Goal: Information Seeking & Learning: Understand process/instructions

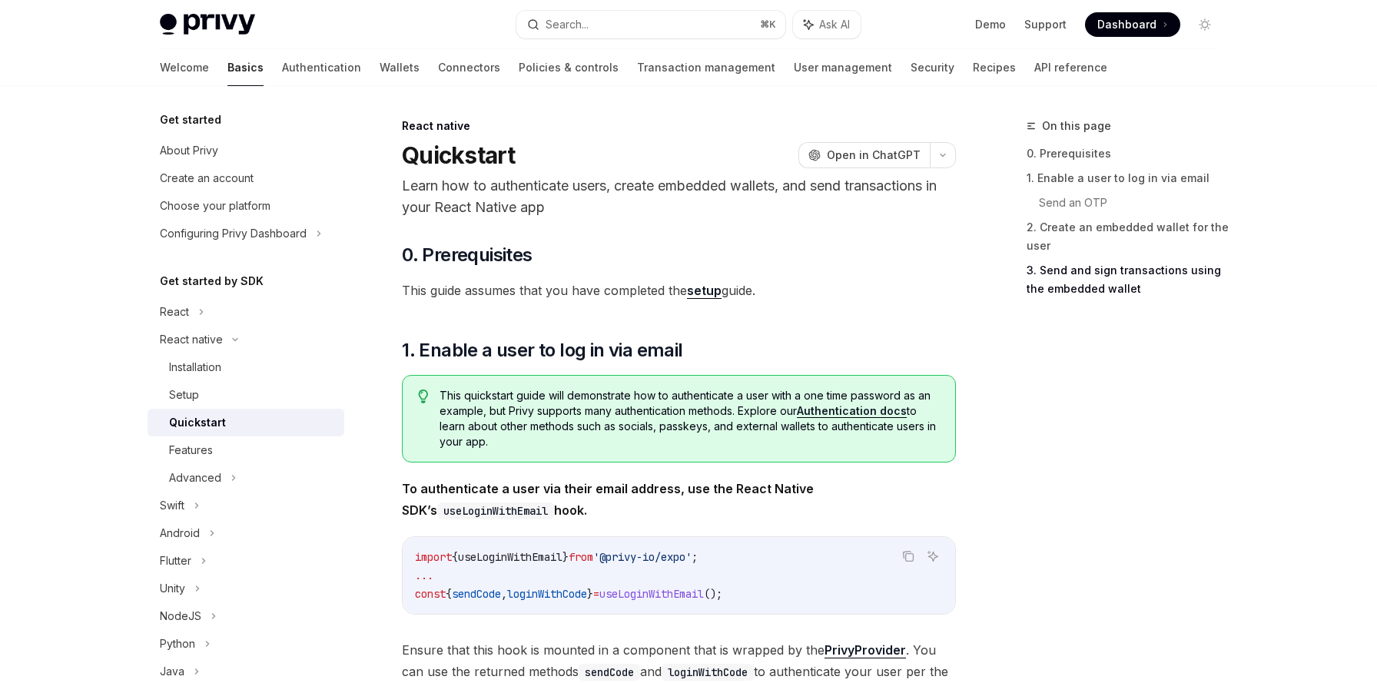
scroll to position [2058, 0]
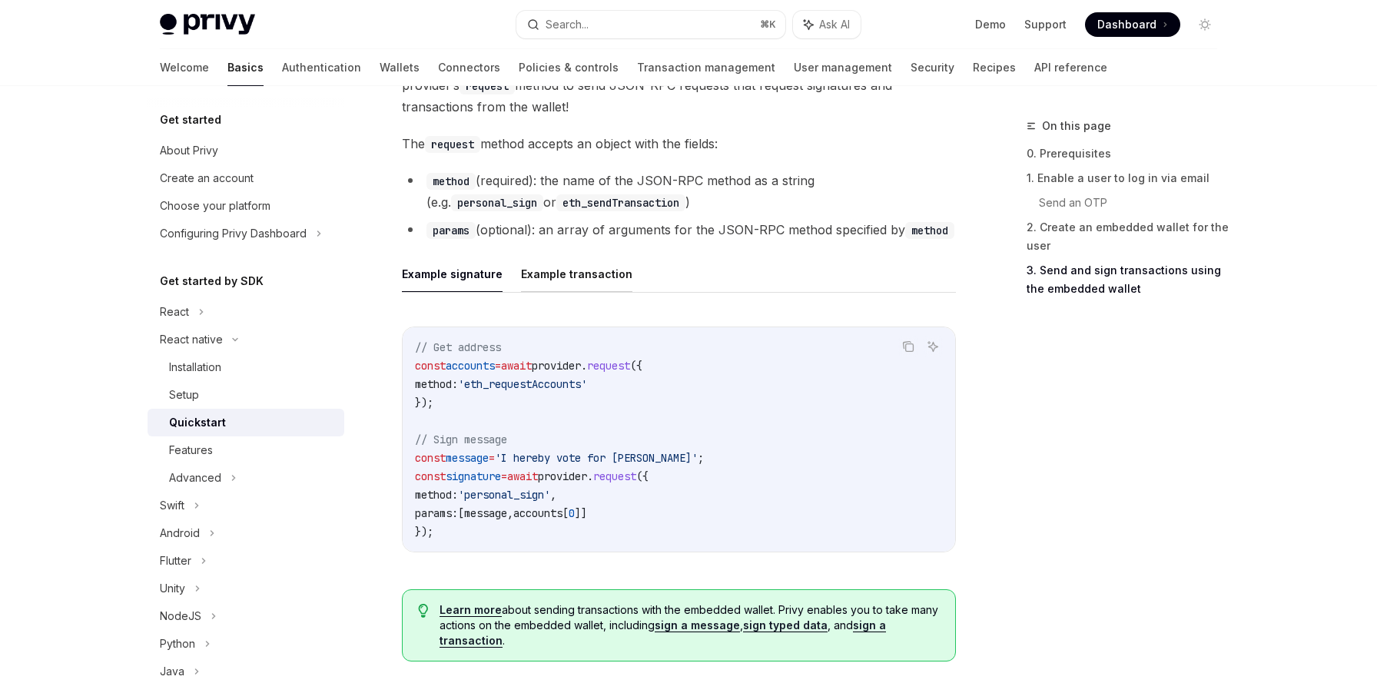
click at [584, 272] on button "Example transaction" at bounding box center [576, 274] width 111 height 36
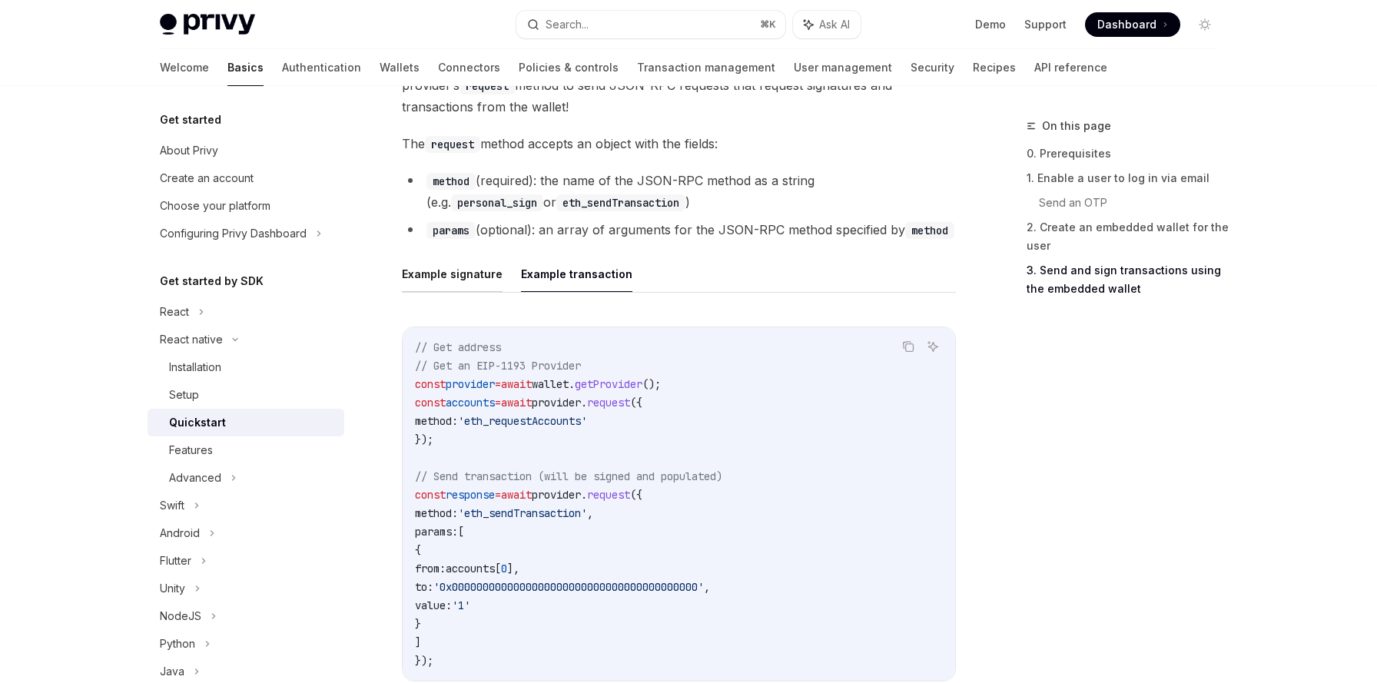
click at [442, 274] on button "Example signature" at bounding box center [452, 274] width 101 height 36
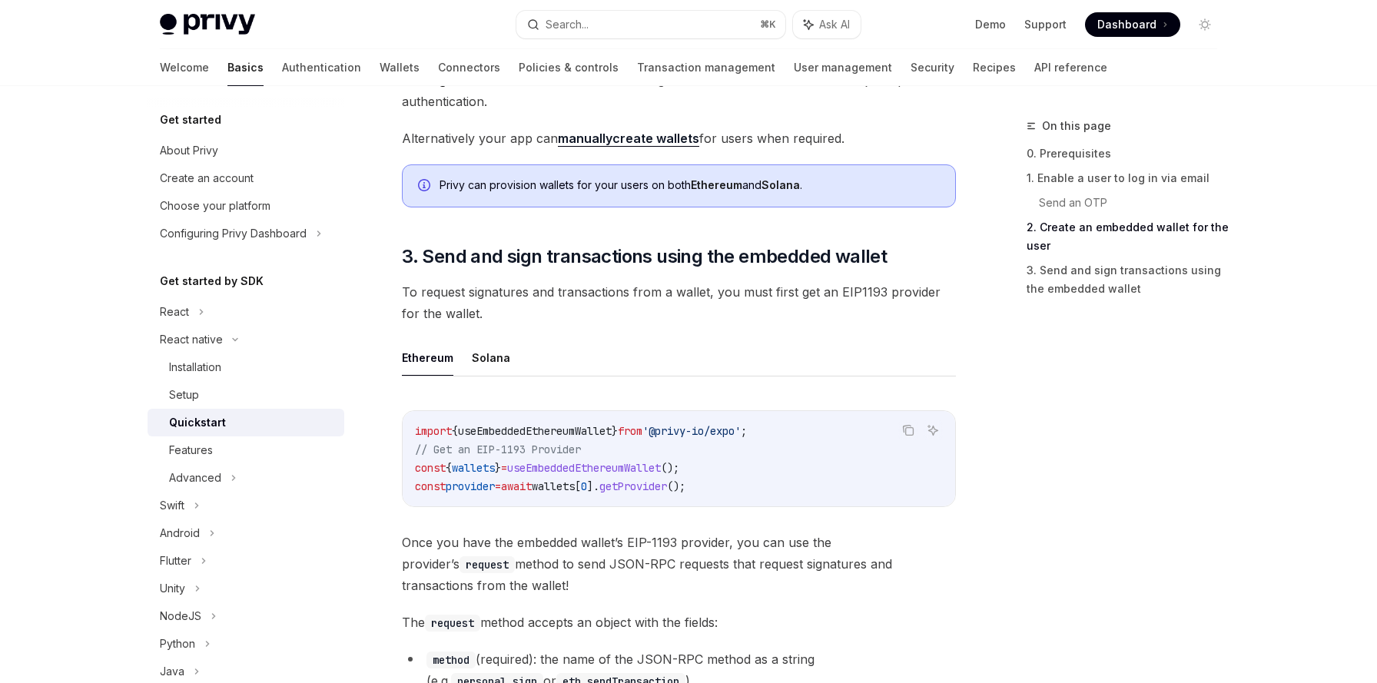
scroll to position [1570, 0]
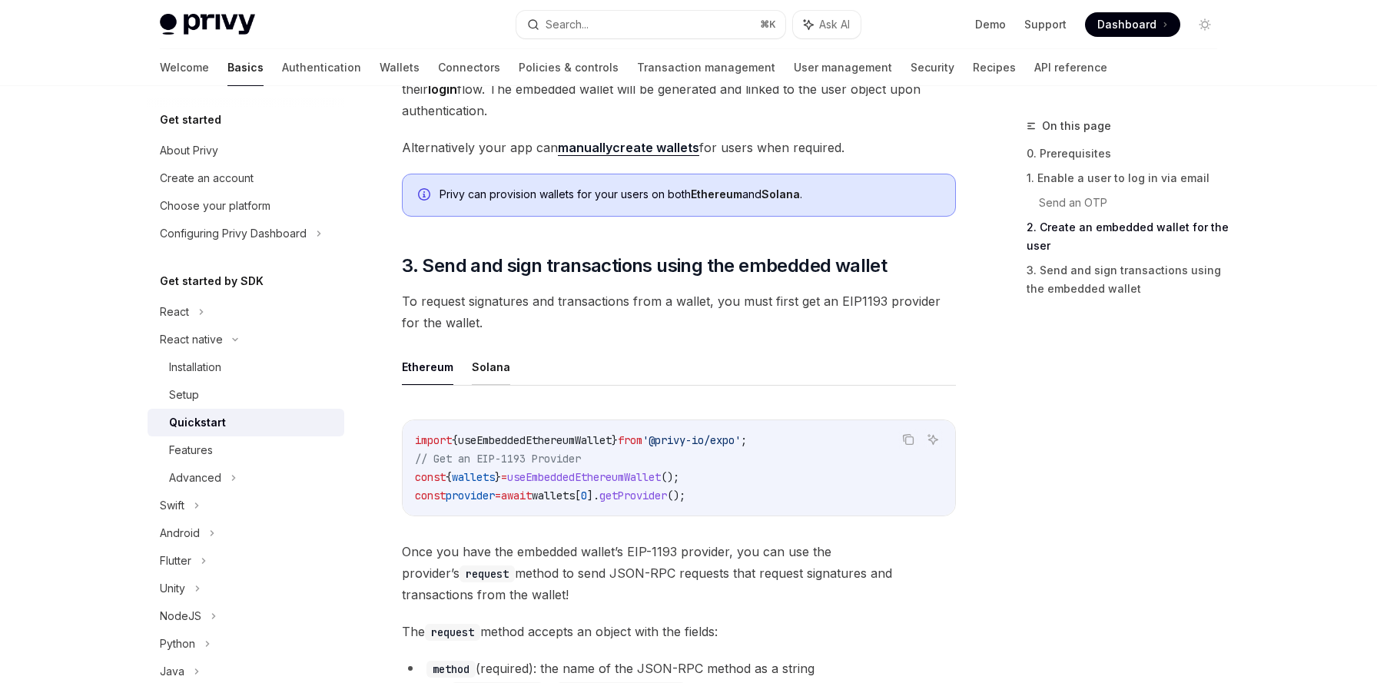
click at [495, 369] on button "Solana" at bounding box center [491, 367] width 38 height 36
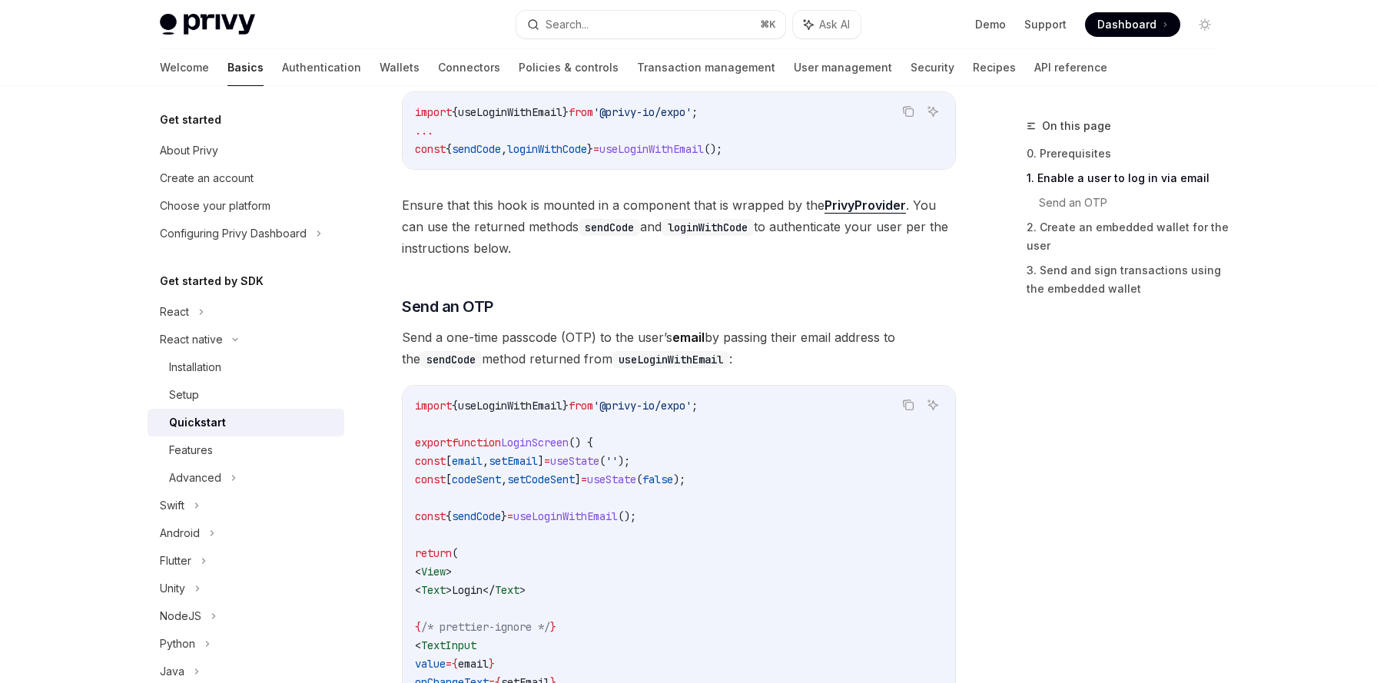
scroll to position [447, 0]
click at [218, 393] on div "Setup" at bounding box center [252, 395] width 166 height 18
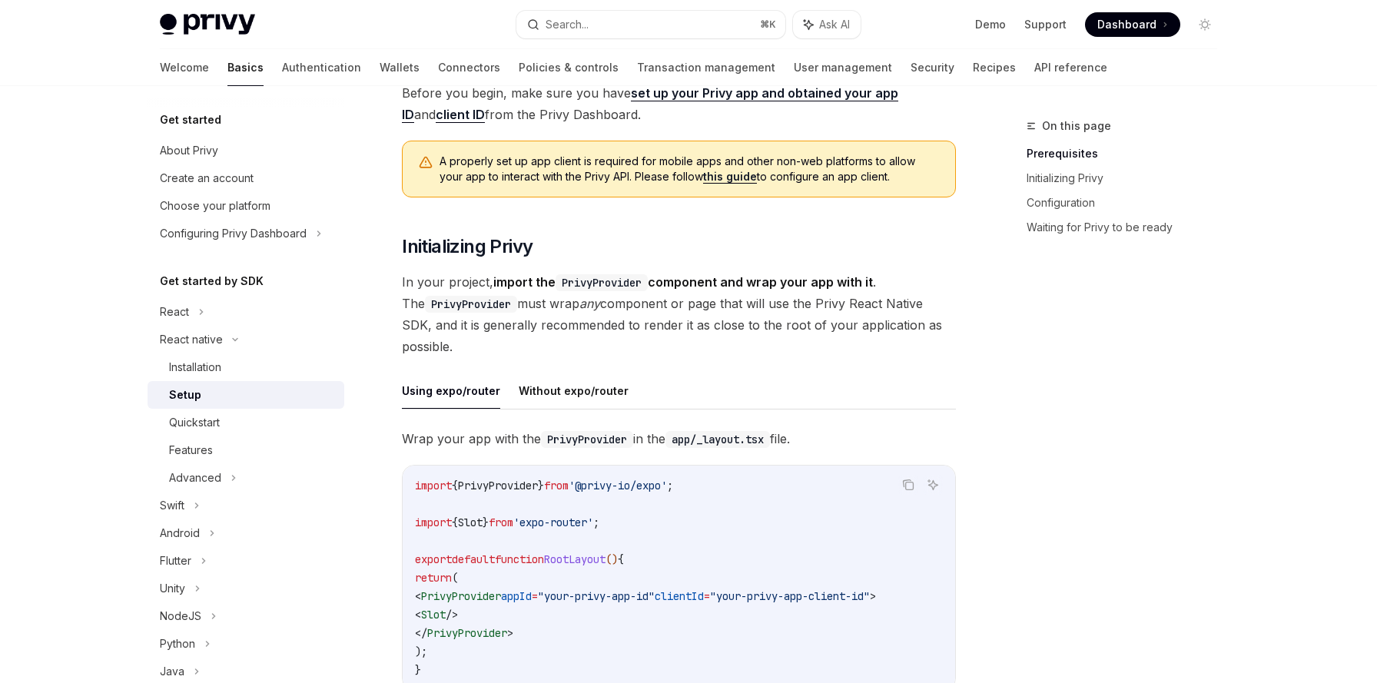
scroll to position [153, 0]
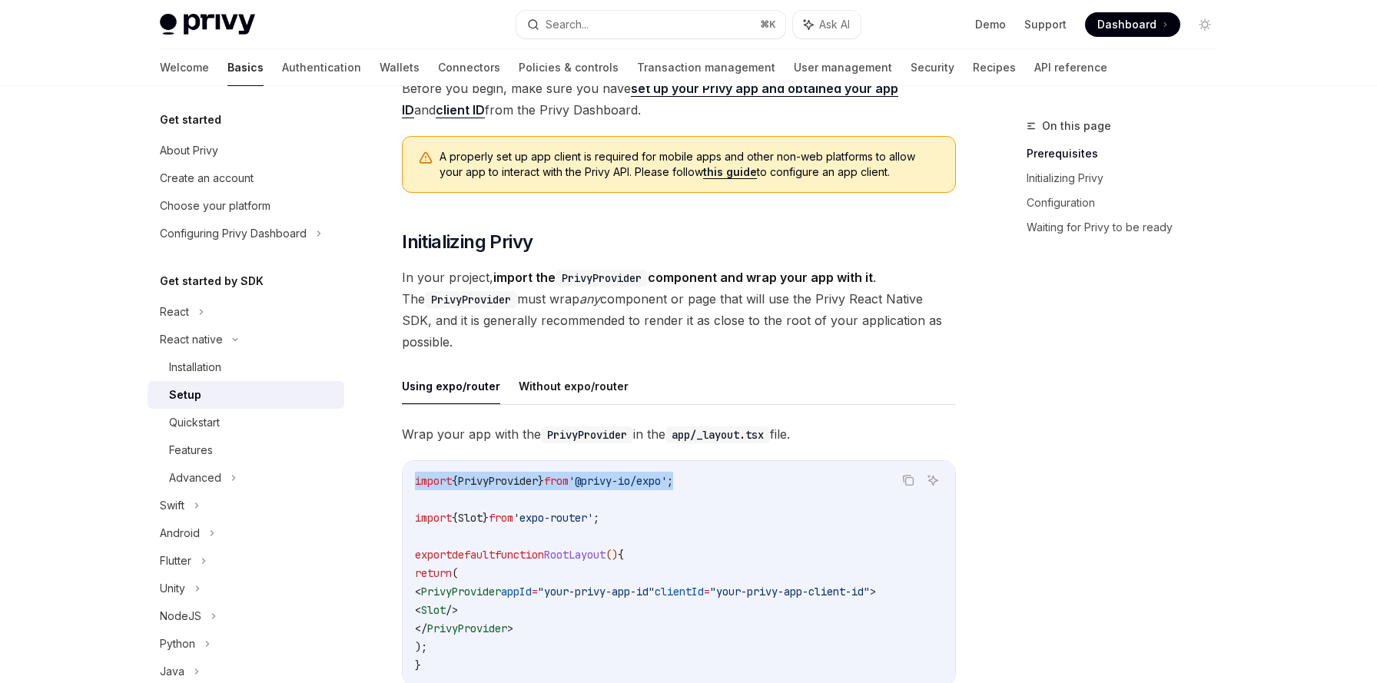
drag, startPoint x: 415, startPoint y: 479, endPoint x: 724, endPoint y: 482, distance: 309.6
click at [724, 482] on code "import { PrivyProvider } from '@privy-io/expo' ; import { Slot } from 'expo-rou…" at bounding box center [679, 573] width 528 height 203
copy span "import { PrivyProvider } from '@privy-io/expo' ;"
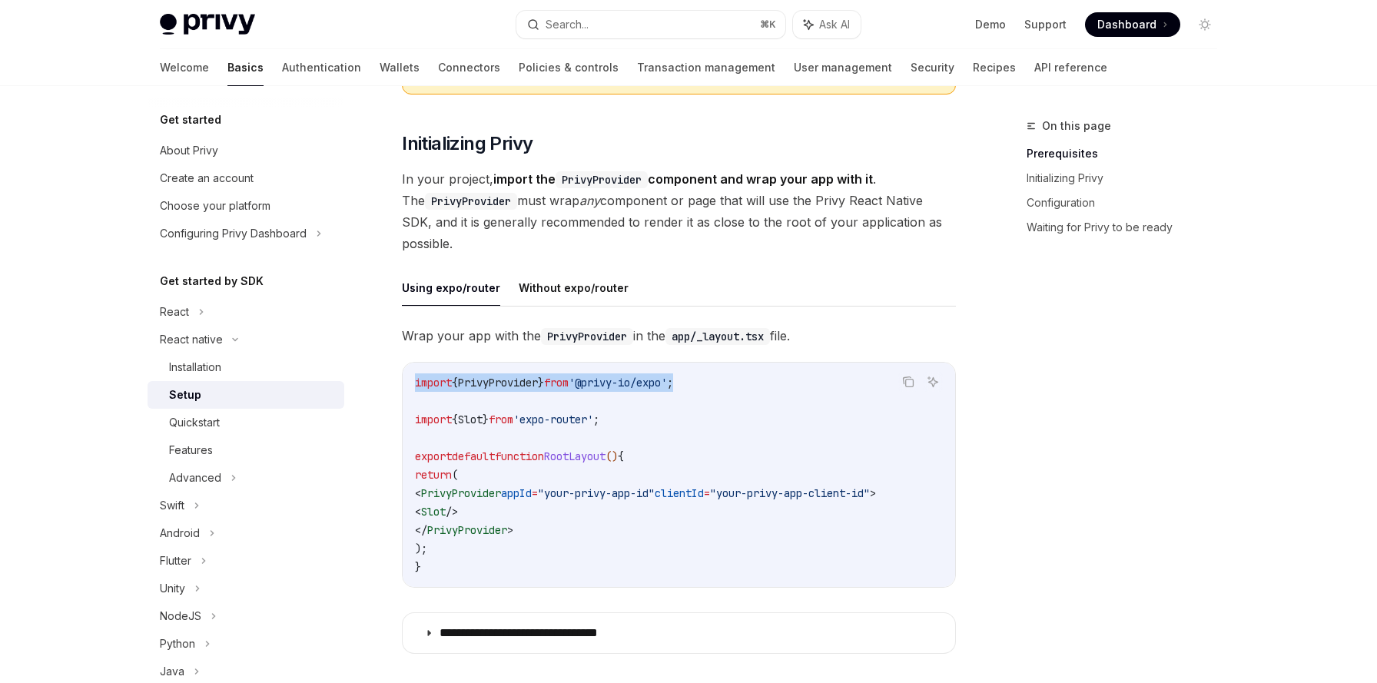
scroll to position [263, 0]
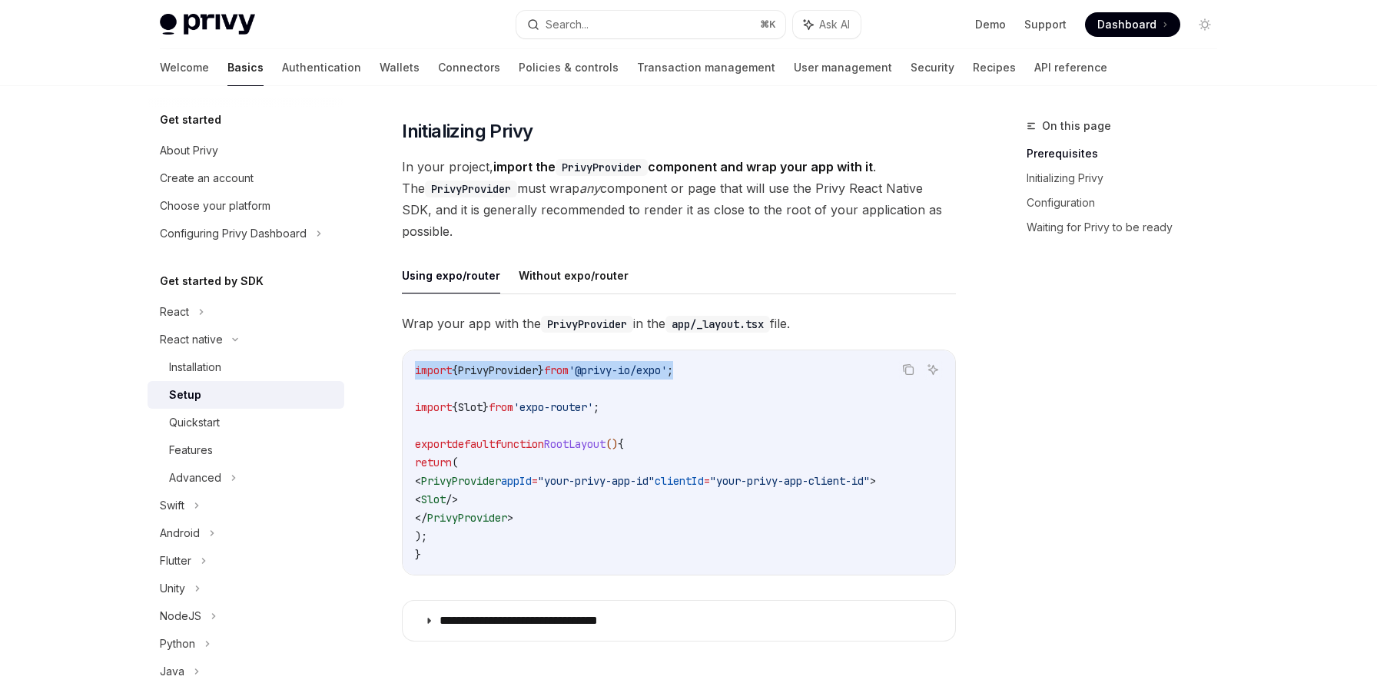
drag, startPoint x: 442, startPoint y: 483, endPoint x: 944, endPoint y: 483, distance: 502.4
click at [943, 483] on code "import { PrivyProvider } from '@privy-io/expo' ; import { Slot } from 'expo-rou…" at bounding box center [679, 462] width 528 height 203
copy span "< PrivyProvider appId = "your-privy-app-id" clientId = "your-privy-app-client-i…"
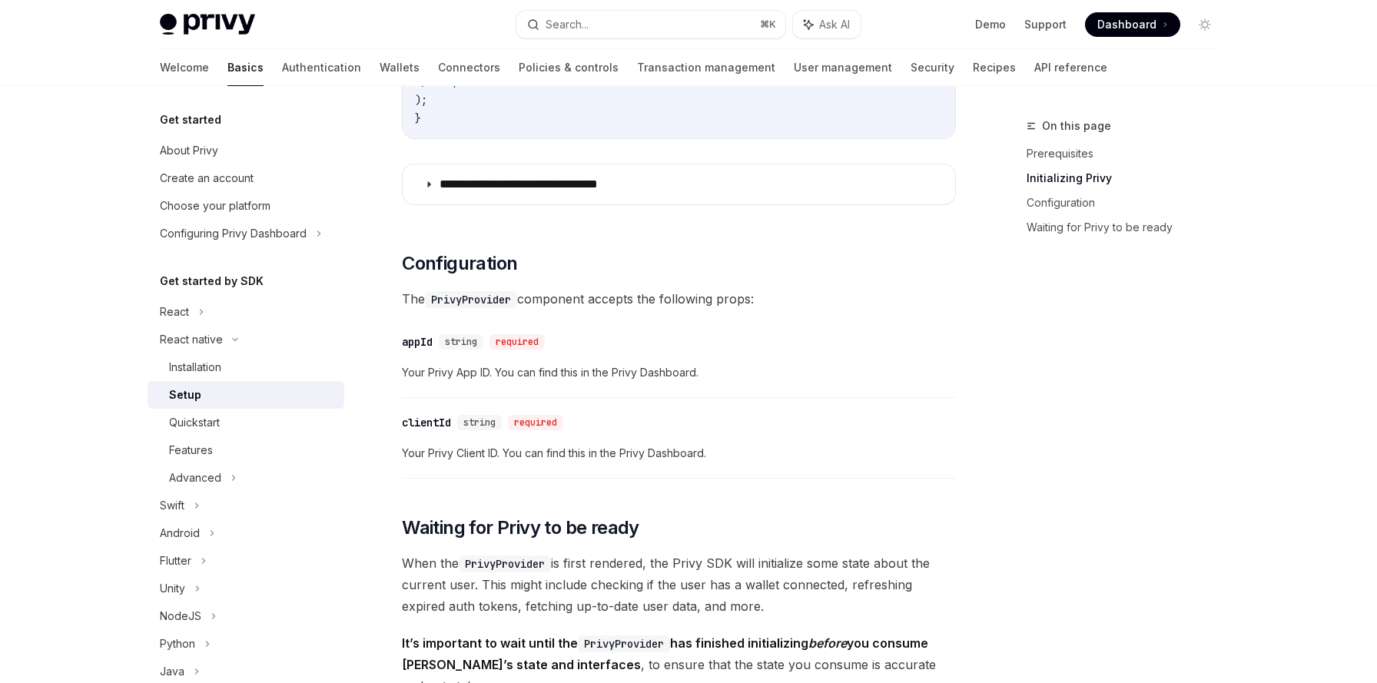
scroll to position [706, 0]
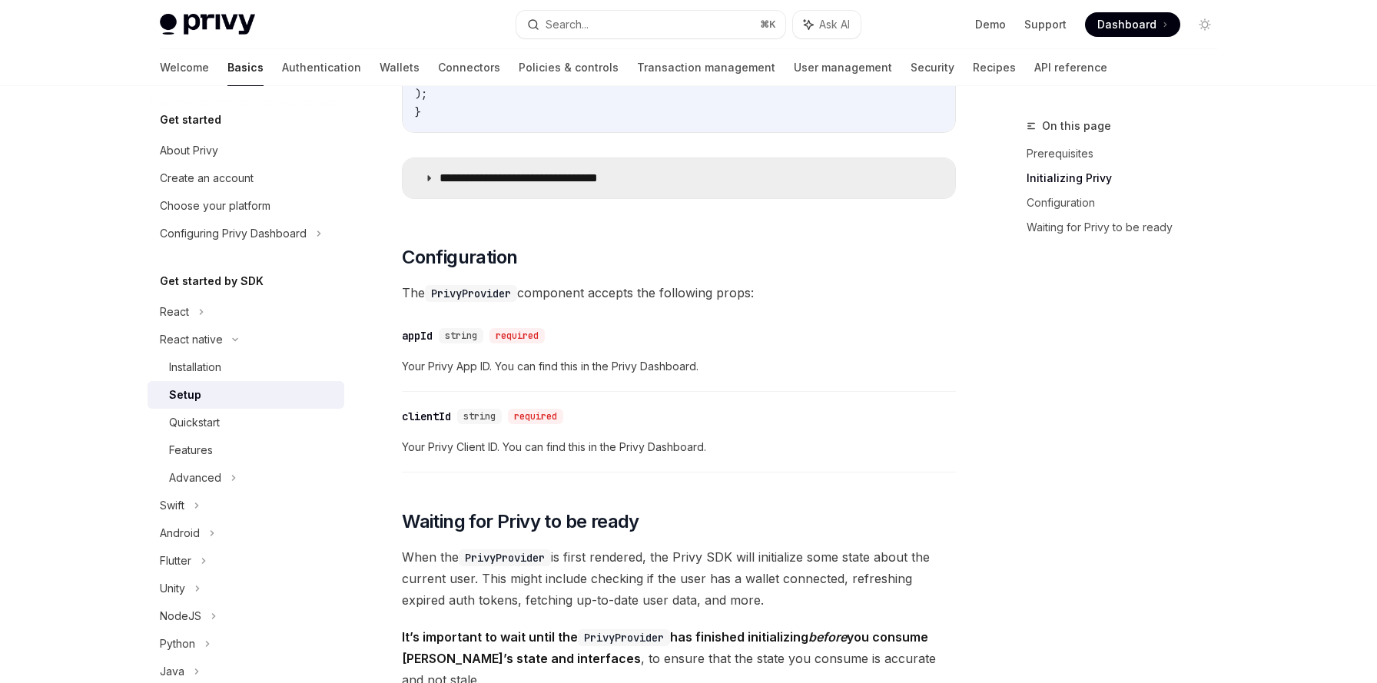
click at [426, 181] on icon at bounding box center [428, 178] width 9 height 9
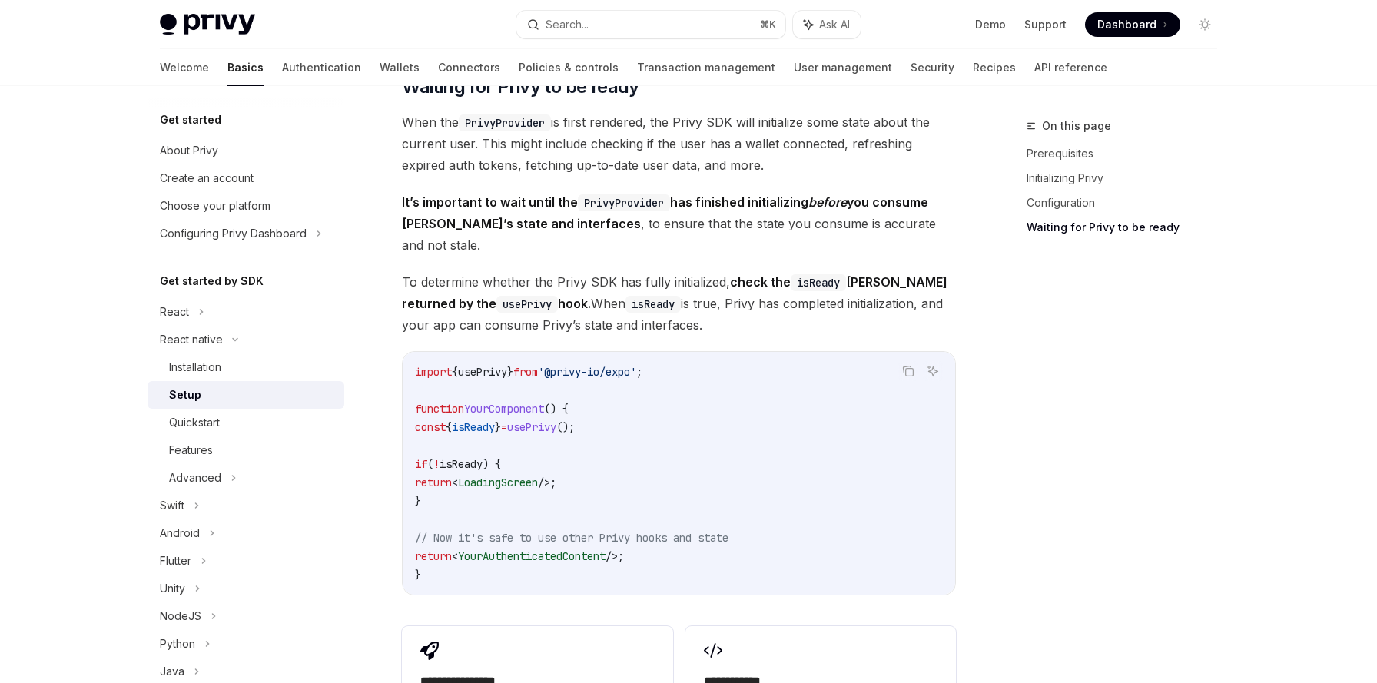
scroll to position [2245, 0]
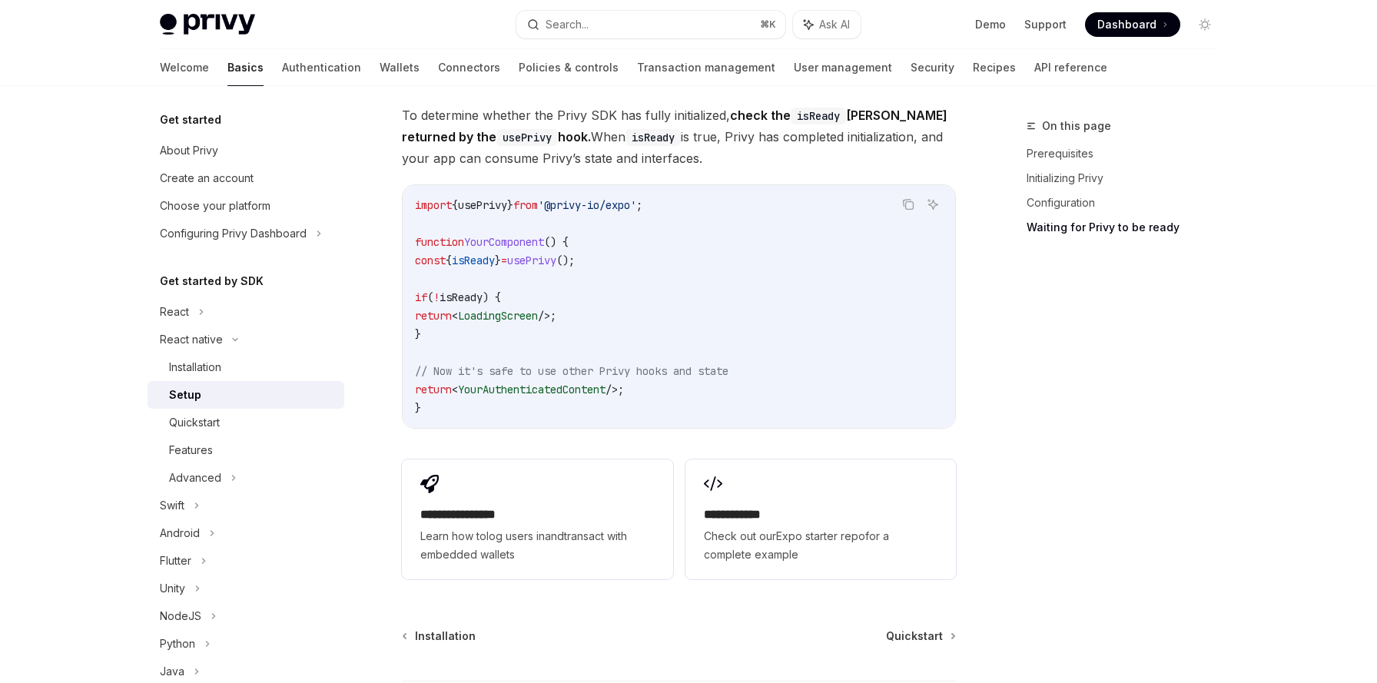
click at [497, 198] on span "usePrivy" at bounding box center [482, 205] width 49 height 14
copy span "usePrivy"
click at [214, 426] on div "Quickstart" at bounding box center [194, 422] width 51 height 18
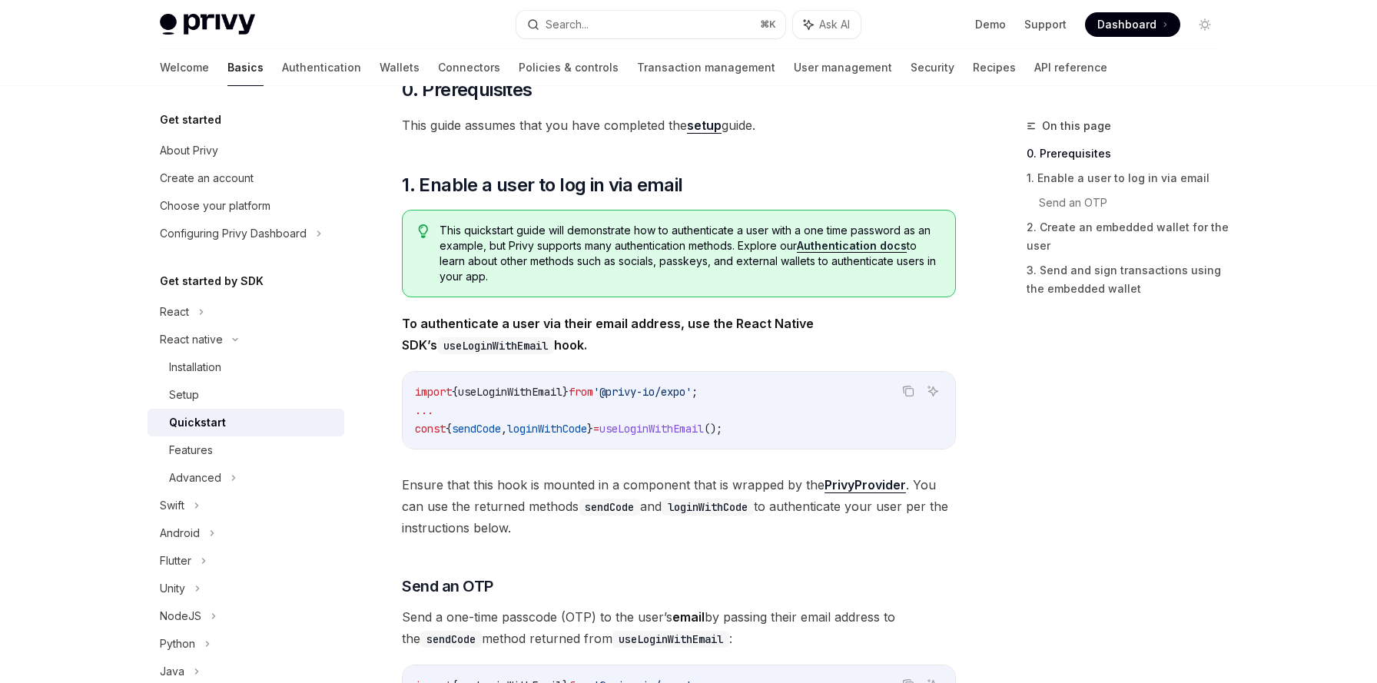
scroll to position [270, 0]
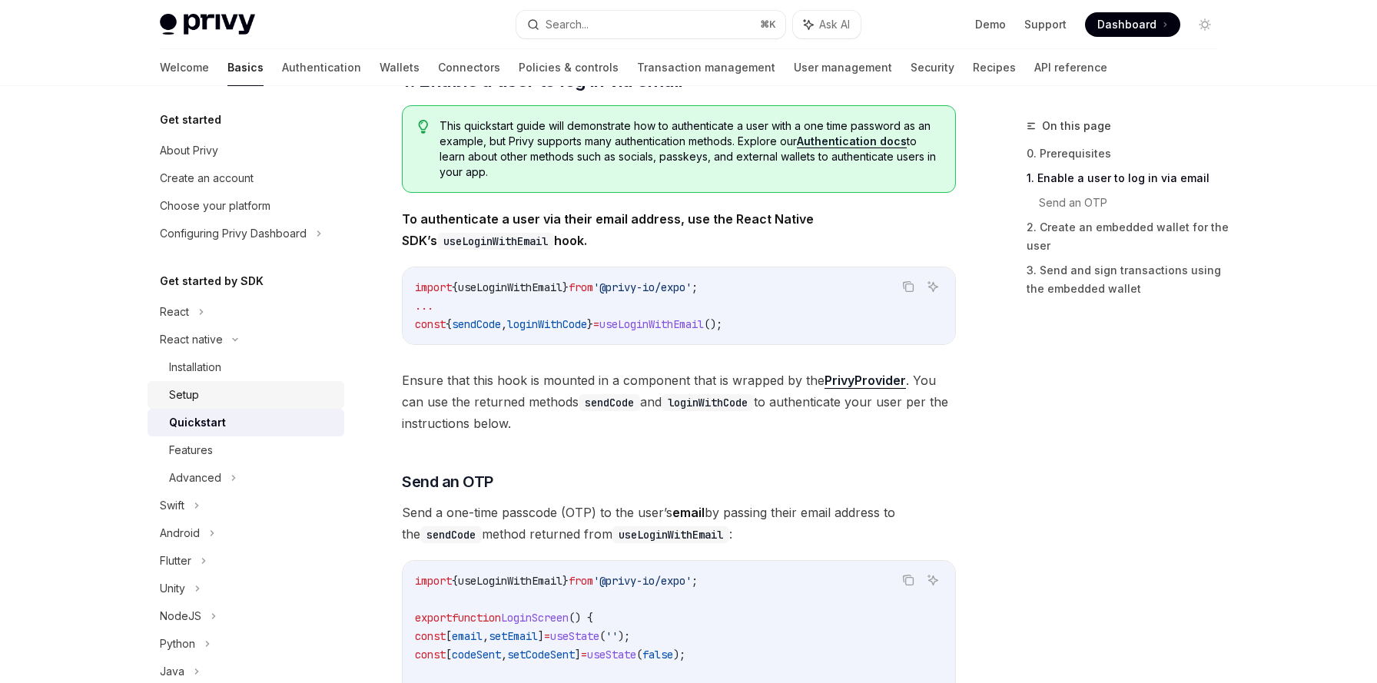
click at [219, 392] on div "Setup" at bounding box center [252, 395] width 166 height 18
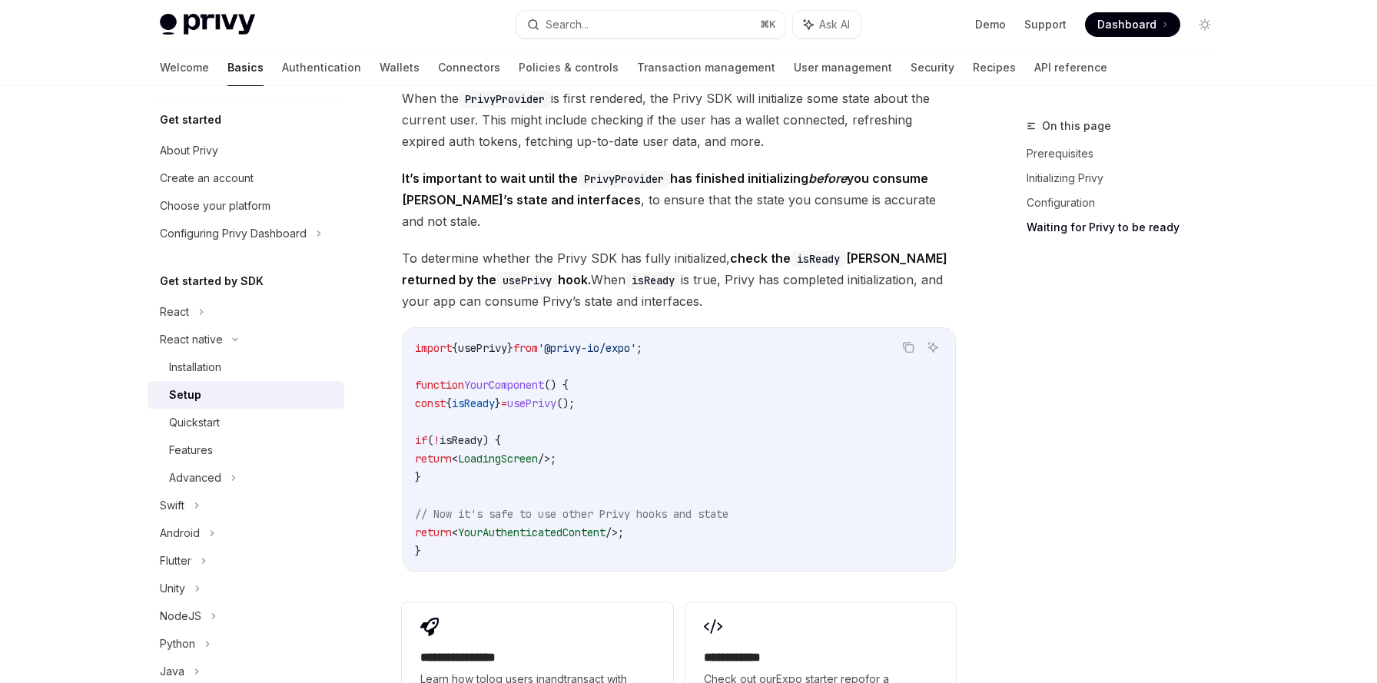
scroll to position [1146, 0]
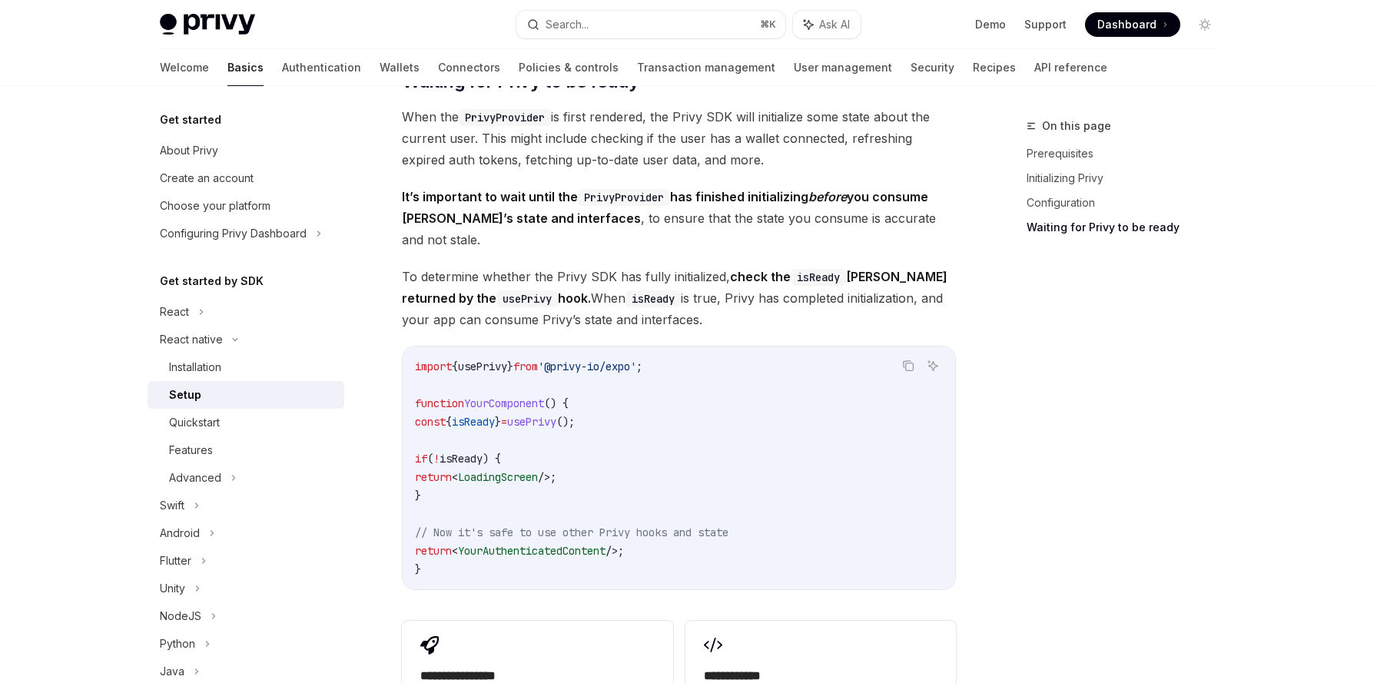
click at [469, 360] on span "usePrivy" at bounding box center [482, 367] width 49 height 14
drag, startPoint x: 416, startPoint y: 353, endPoint x: 705, endPoint y: 349, distance: 289.6
click at [705, 357] on code "import { usePrivy } from '@privy-io/expo' ; function YourComponent () { const {…" at bounding box center [679, 467] width 528 height 221
copy span "import { usePrivy } from '@privy-io/expo' ;"
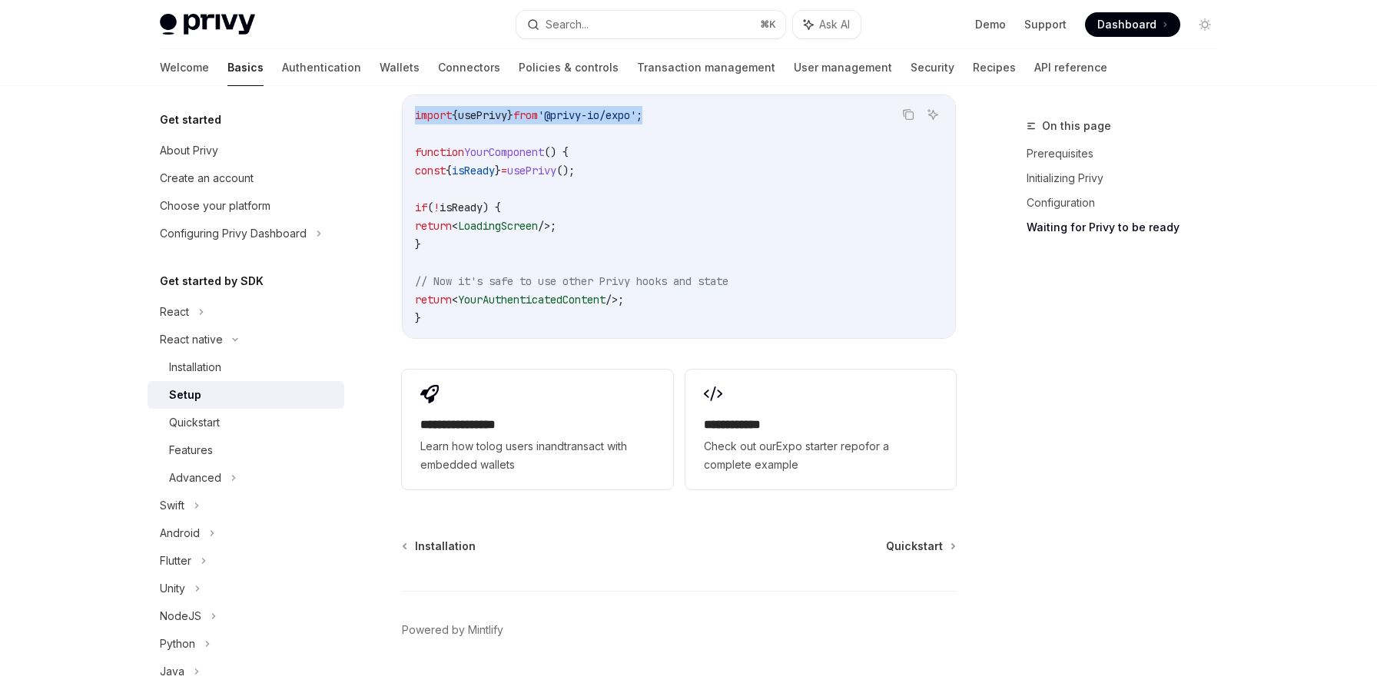
scroll to position [1423, 0]
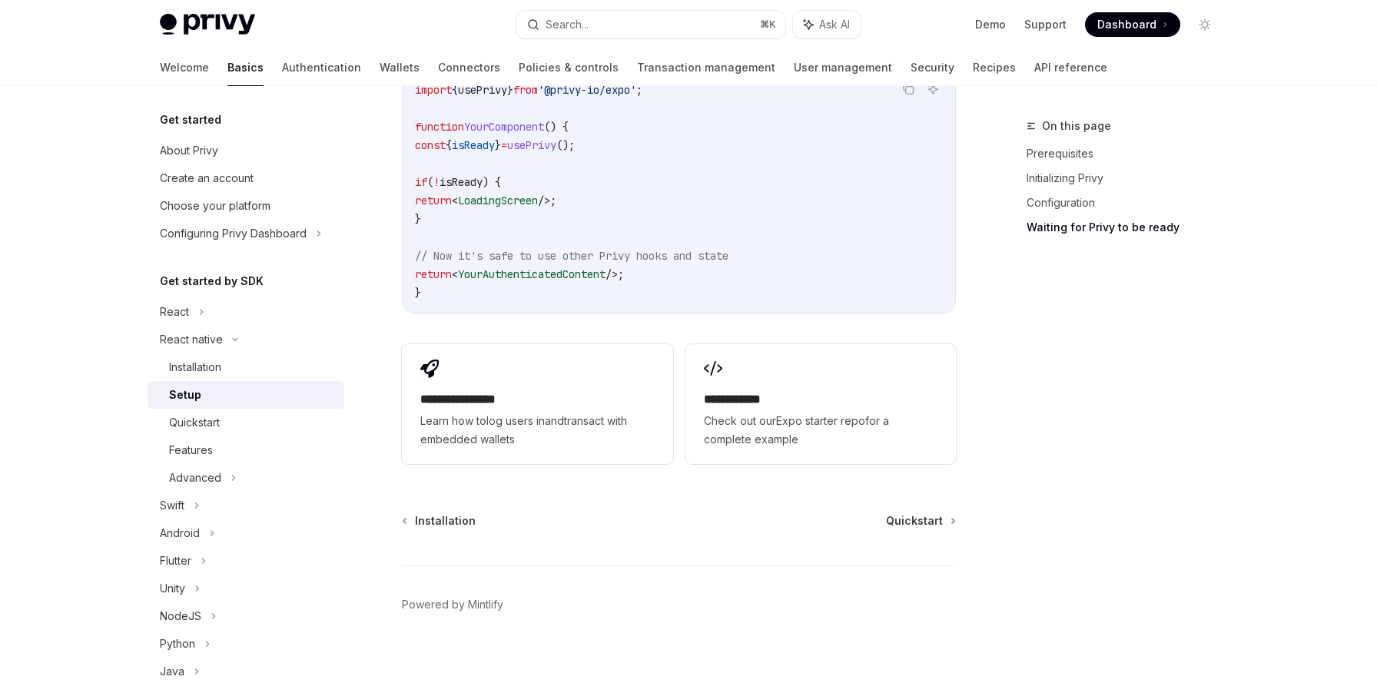
click at [556, 138] on span "usePrivy" at bounding box center [531, 145] width 49 height 14
copy span "usePrivy"
click at [207, 425] on div "Quickstart" at bounding box center [194, 422] width 51 height 18
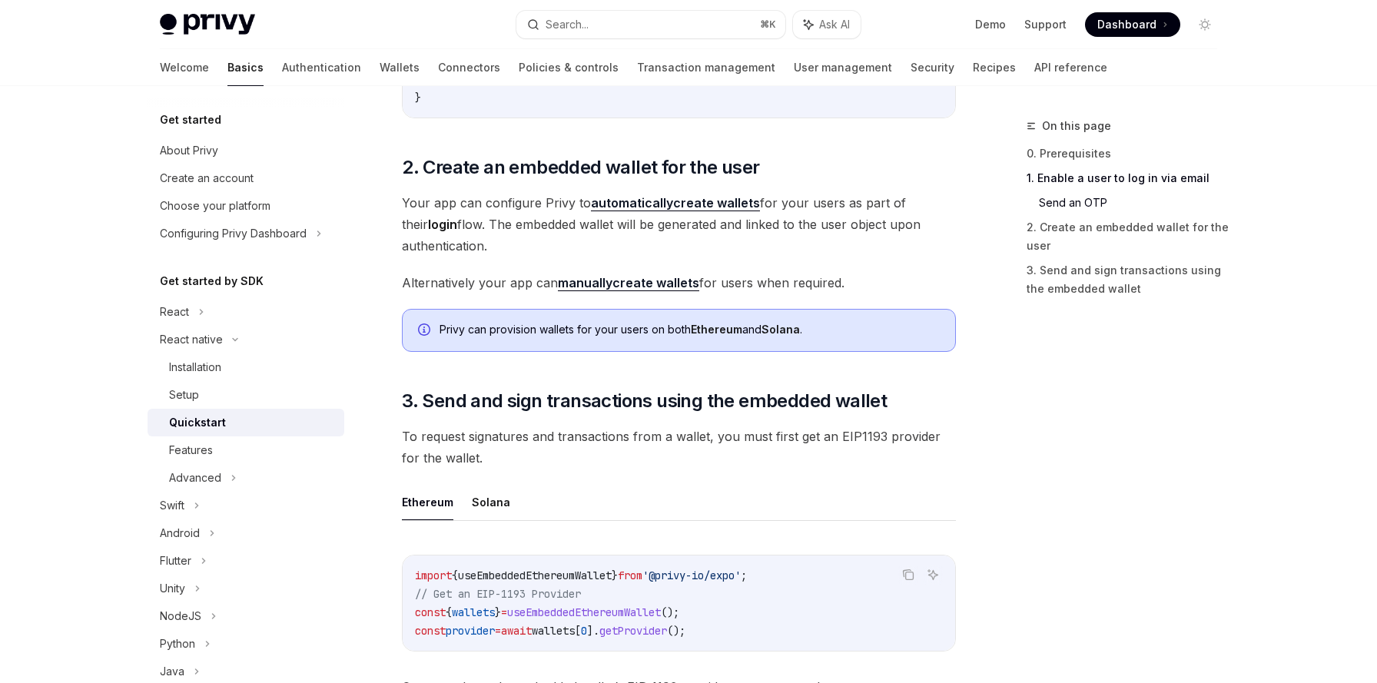
scroll to position [1437, 0]
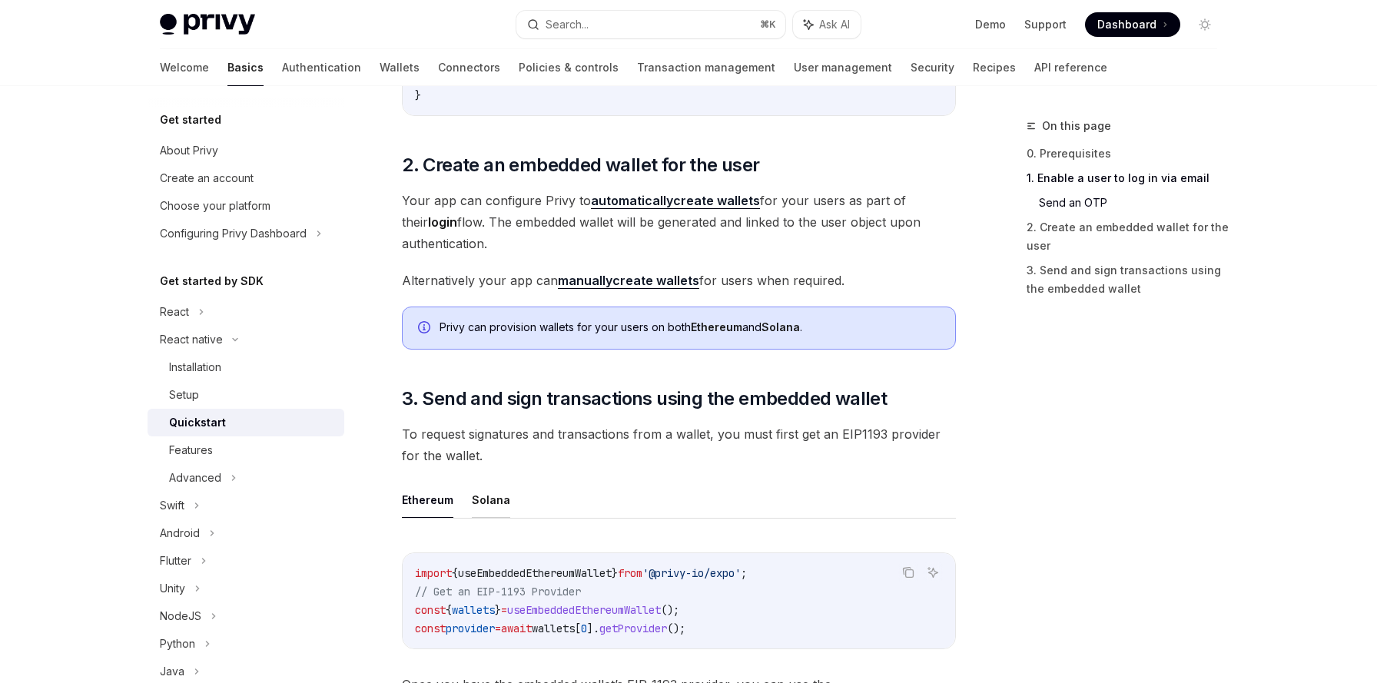
click at [489, 505] on button "Solana" at bounding box center [491, 500] width 38 height 36
click at [429, 498] on button "Ethereum" at bounding box center [427, 500] width 51 height 36
click at [565, 568] on span "useEmbeddedEthereumWallet" at bounding box center [535, 573] width 154 height 14
copy span "useEmbeddedEthereumWallet"
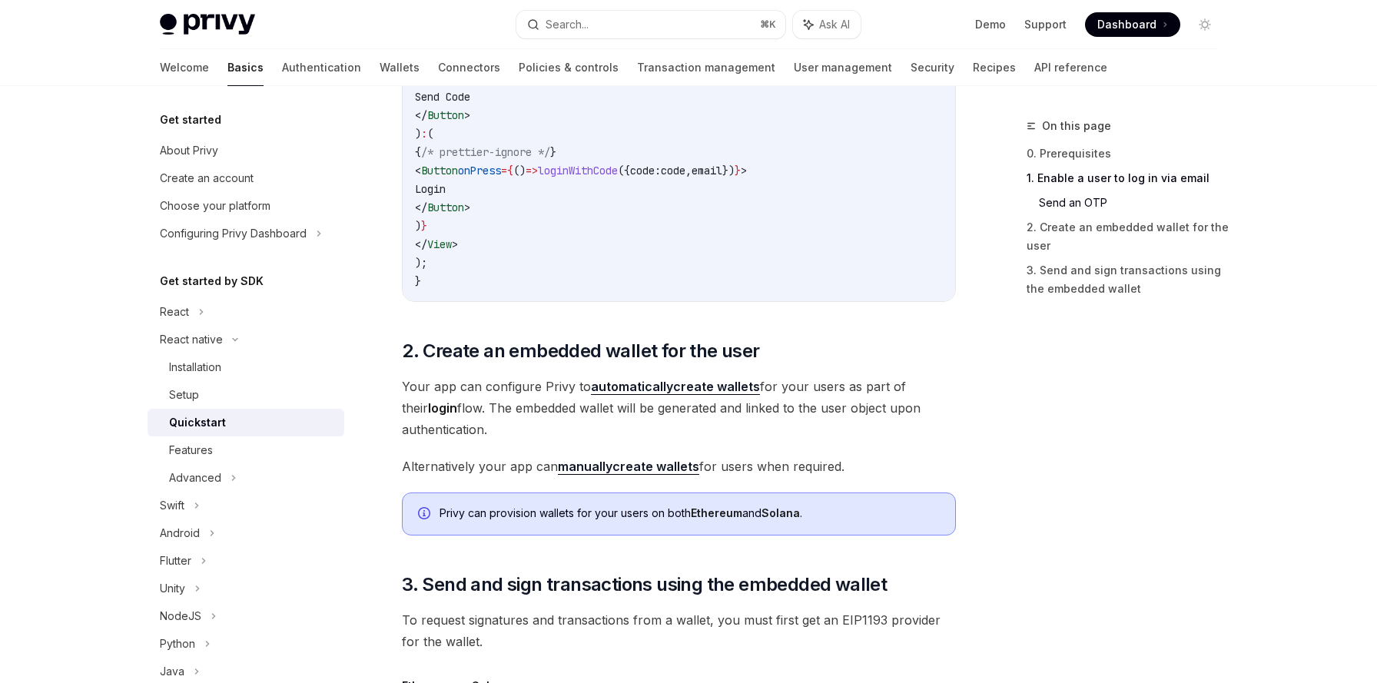
scroll to position [1287, 0]
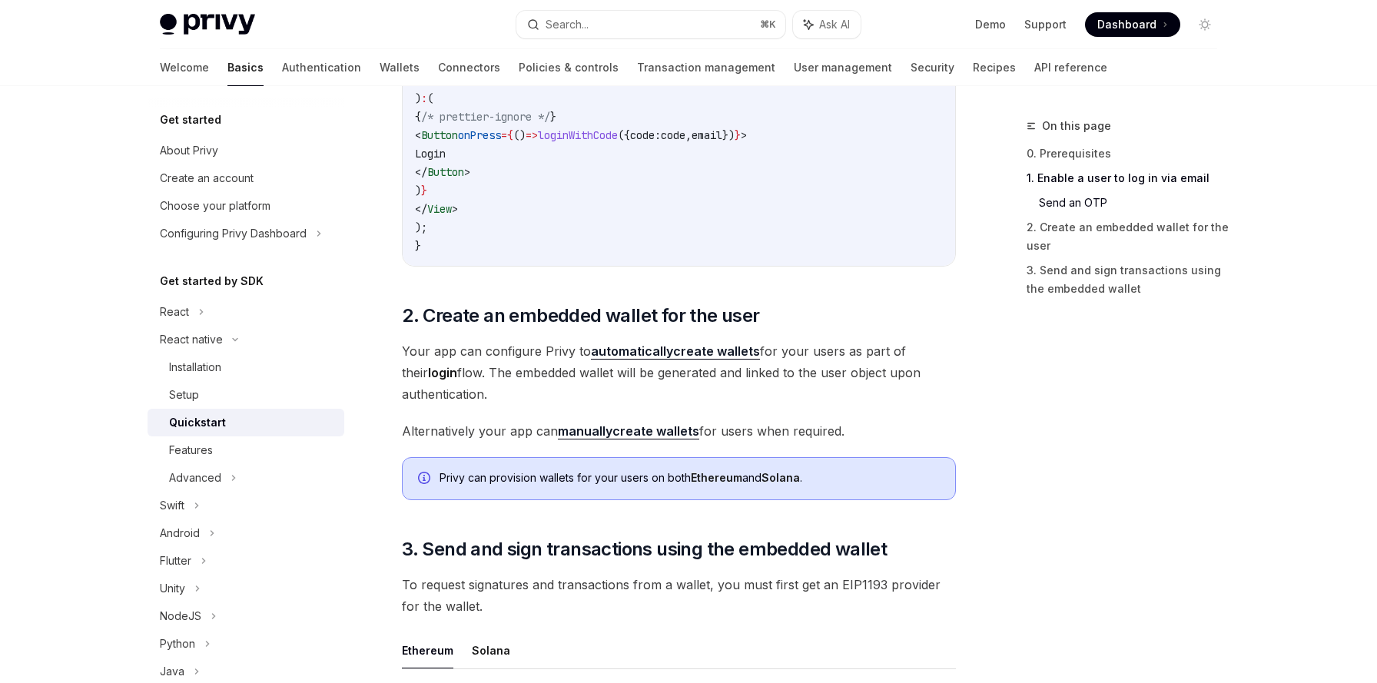
click at [592, 434] on strong "manually" at bounding box center [585, 430] width 55 height 15
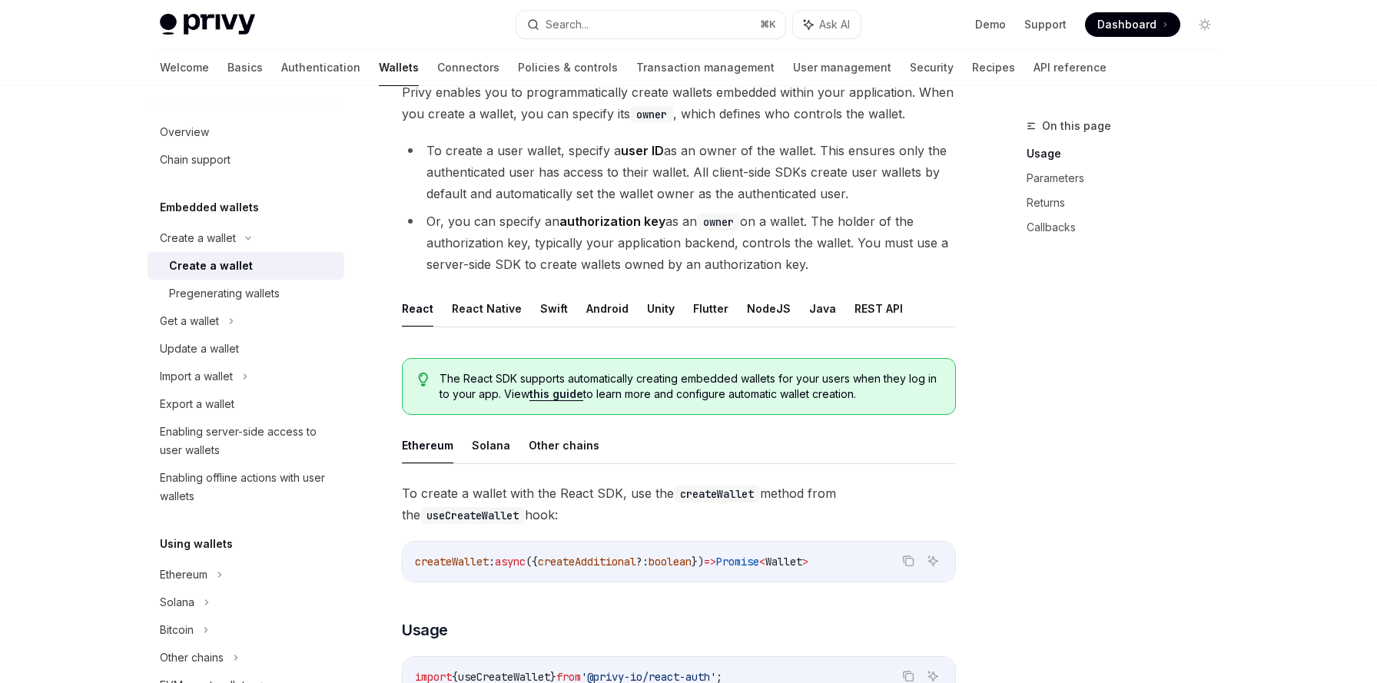
scroll to position [113, 0]
click at [498, 310] on button "React Native" at bounding box center [487, 308] width 70 height 36
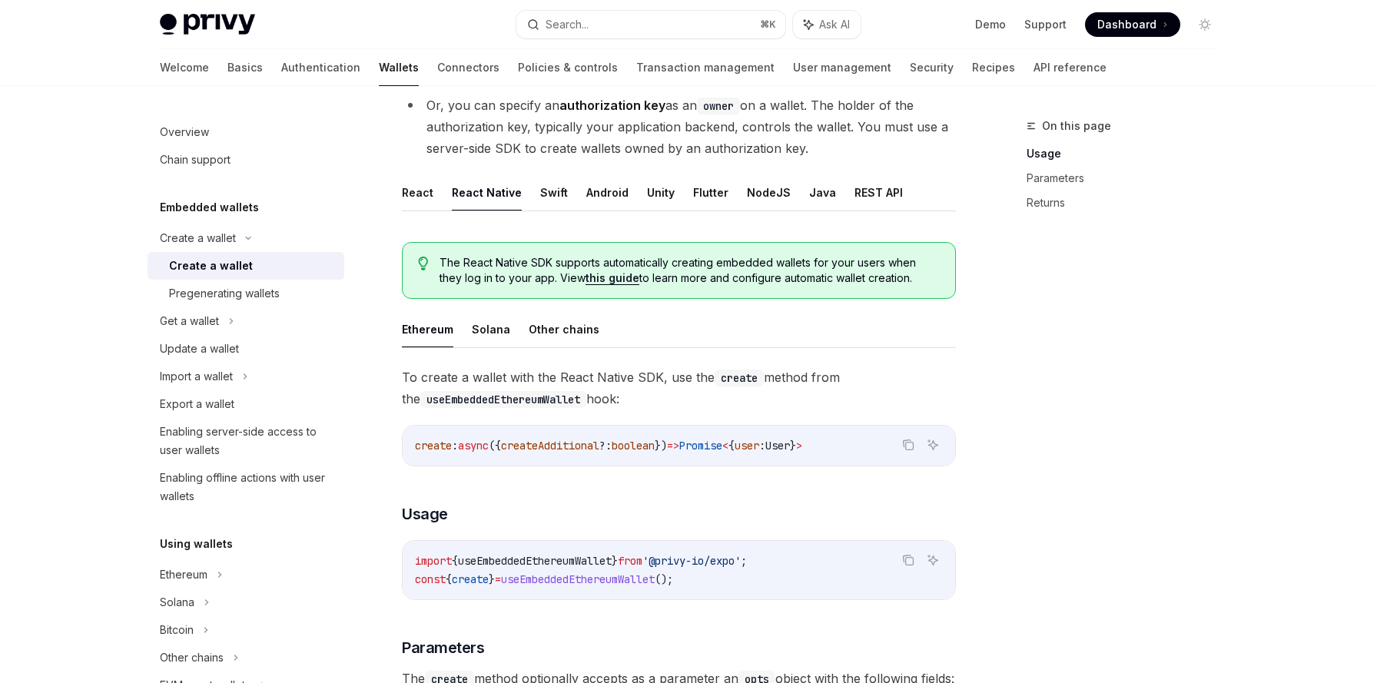
scroll to position [227, 0]
click at [486, 338] on button "Solana" at bounding box center [491, 331] width 38 height 36
type textarea "*"
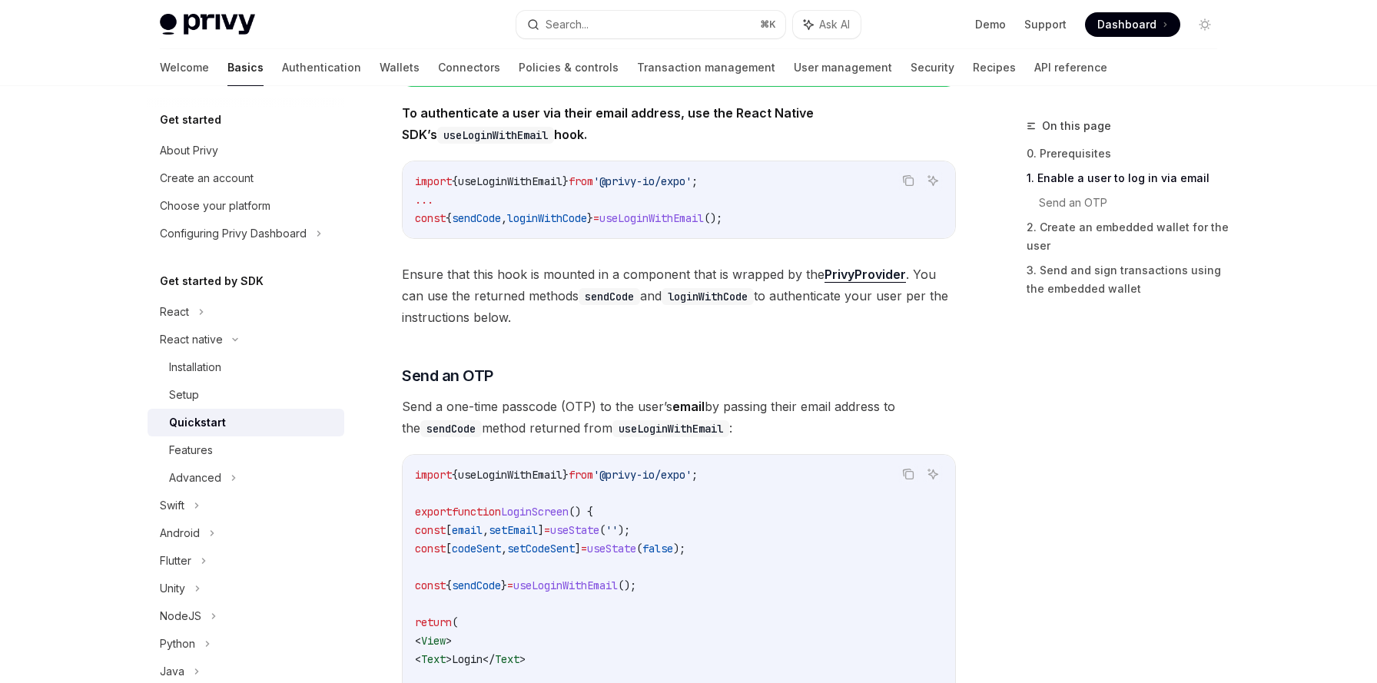
scroll to position [501, 0]
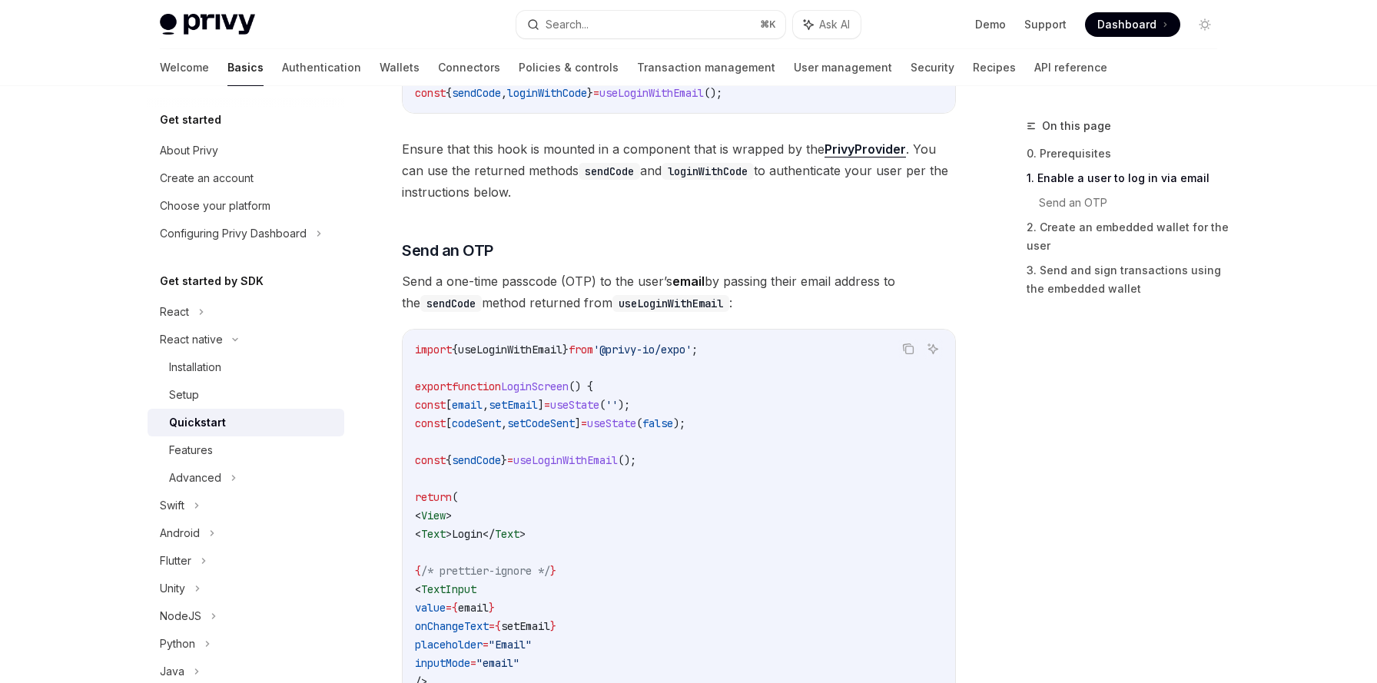
click at [532, 350] on span "useLoginWithEmail" at bounding box center [510, 350] width 104 height 14
copy span "useLoginWithEmail"
